Goal: Task Accomplishment & Management: Manage account settings

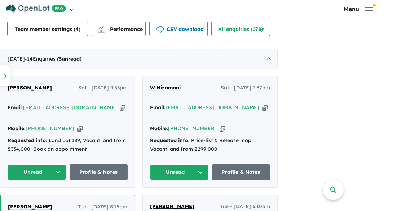
scroll to position [370, 0]
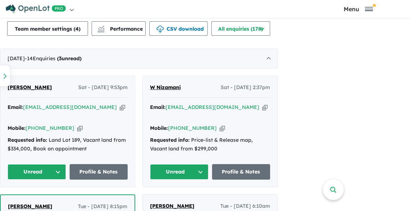
click at [277, 76] on div "W Nizamani Sat - 23/08/2025, 2:37pm Email: dr_waseemayub@hotmail.com Copied! Mo…" at bounding box center [210, 131] width 134 height 111
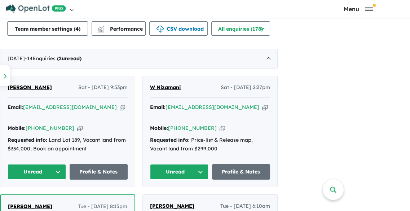
scroll to position [206, 0]
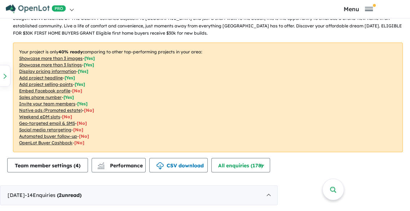
scroll to position [333, 0]
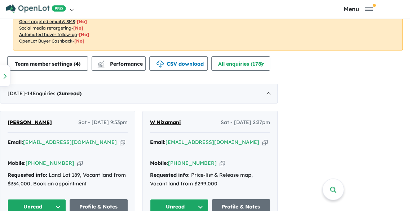
click at [66, 199] on button "Unread" at bounding box center [37, 206] width 58 height 15
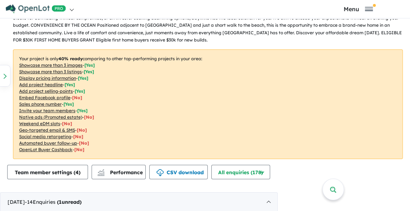
scroll to position [228, 0]
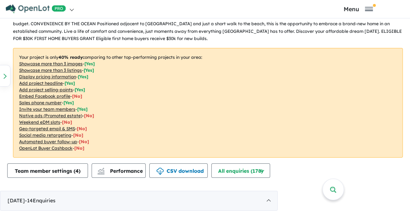
scroll to position [1, 0]
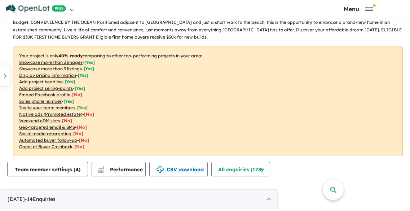
click at [408, 10] on div "Homepage My Dashboard (1) Buyer Demand Index Suburb/Council Report Sales Traini…" at bounding box center [205, 9] width 410 height 18
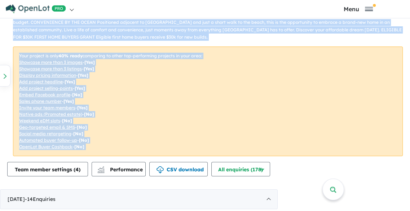
drag, startPoint x: 408, startPoint y: 10, endPoint x: 408, endPoint y: 36, distance: 25.2
click at [408, 36] on div "Homepage My Dashboard (1) Buyer Demand Index Suburb/Council Report Sales Traini…" at bounding box center [205, 95] width 410 height 192
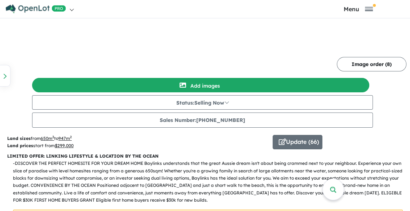
click at [408, 10] on div "Homepage My Dashboard (1) Buyer Demand Index Suburb/Council Report Sales Traini…" at bounding box center [205, 9] width 410 height 18
click at [408, 11] on div "Homepage My Dashboard (1) Buyer Demand Index Suburb/Council Report Sales Traini…" at bounding box center [205, 9] width 410 height 18
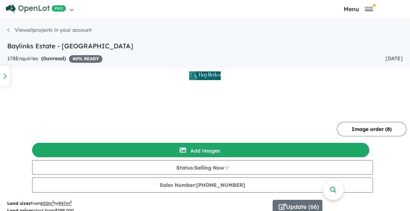
click at [0, 0] on button "Read more" at bounding box center [0, 0] width 0 height 0
